Goal: Navigation & Orientation: Find specific page/section

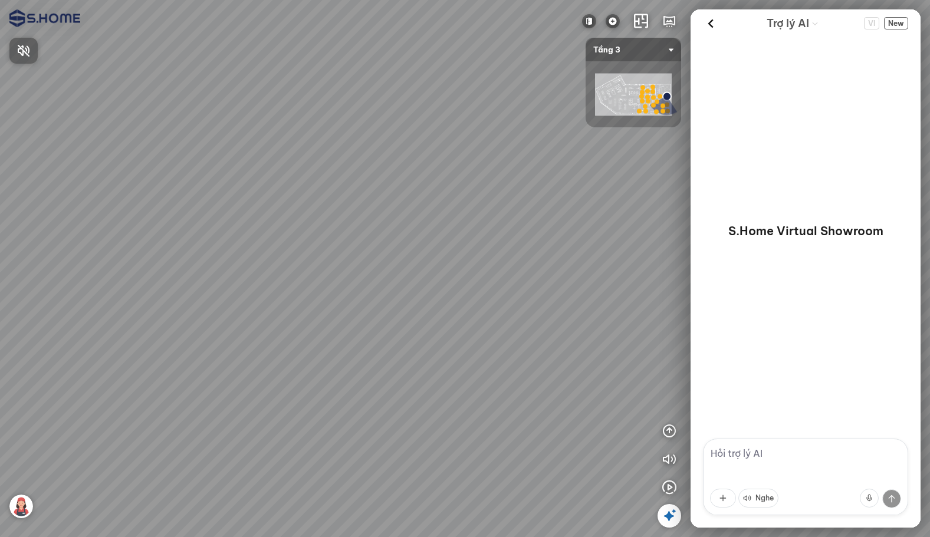
drag, startPoint x: 522, startPoint y: 225, endPoint x: 239, endPoint y: 212, distance: 283.8
click at [239, 212] on div at bounding box center [465, 268] width 930 height 537
drag, startPoint x: 335, startPoint y: 261, endPoint x: 329, endPoint y: 254, distance: 8.8
click at [329, 254] on div at bounding box center [465, 268] width 930 height 537
drag, startPoint x: 520, startPoint y: 289, endPoint x: 325, endPoint y: 256, distance: 197.9
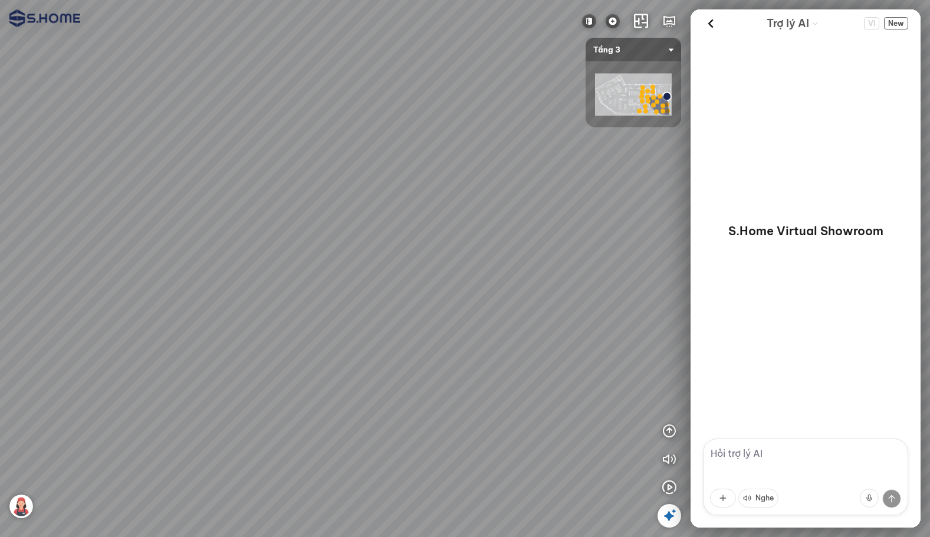
click at [350, 270] on div at bounding box center [465, 268] width 930 height 537
drag, startPoint x: 466, startPoint y: 282, endPoint x: 691, endPoint y: 243, distance: 227.8
click at [691, 243] on div "INFO: krpano 1.20.8 (build [DATE]) INFO: HTML5/Desktop - Chrome 140.0 - WebGL I…" at bounding box center [465, 268] width 930 height 537
drag, startPoint x: 391, startPoint y: 231, endPoint x: 395, endPoint y: 273, distance: 42.7
click at [495, 249] on div at bounding box center [465, 268] width 930 height 537
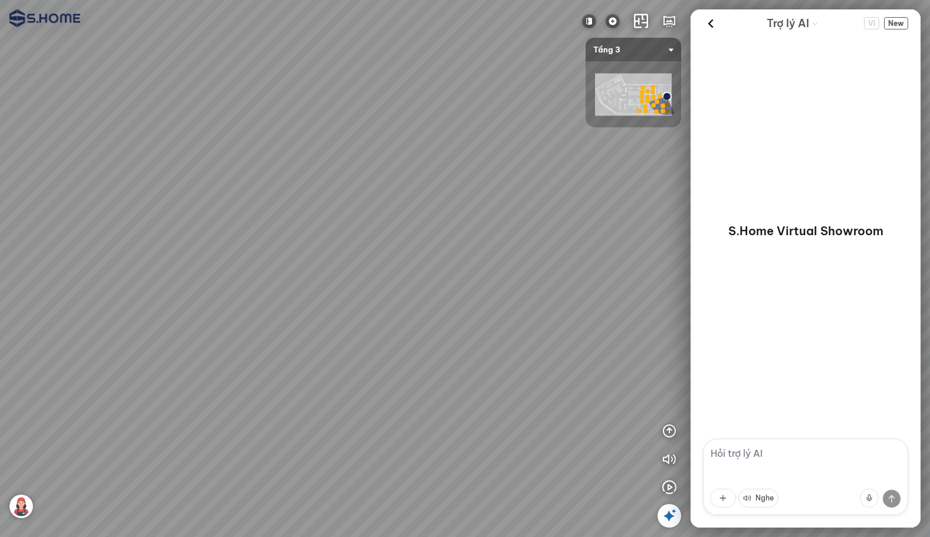
click at [349, 436] on div at bounding box center [465, 268] width 930 height 537
drag, startPoint x: 450, startPoint y: 348, endPoint x: 268, endPoint y: 351, distance: 182.8
click at [284, 351] on div at bounding box center [465, 268] width 930 height 537
drag, startPoint x: 400, startPoint y: 367, endPoint x: 341, endPoint y: 365, distance: 59.0
click at [335, 371] on div at bounding box center [465, 268] width 930 height 537
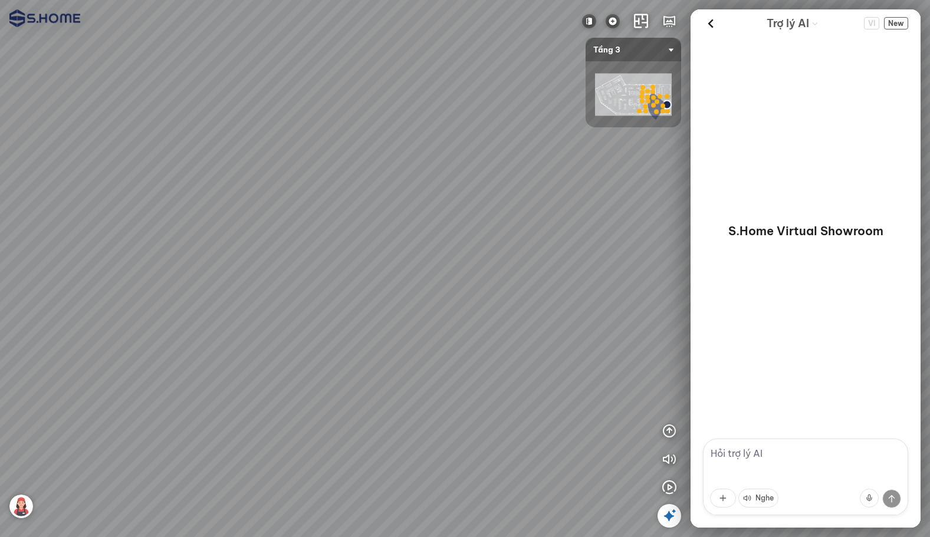
drag, startPoint x: 436, startPoint y: 379, endPoint x: 295, endPoint y: 239, distance: 198.0
click at [294, 240] on div at bounding box center [465, 268] width 930 height 537
drag, startPoint x: 537, startPoint y: 334, endPoint x: 187, endPoint y: 335, distance: 349.5
click at [187, 335] on div at bounding box center [465, 268] width 930 height 537
click at [313, 240] on div at bounding box center [465, 268] width 930 height 537
